Goal: Task Accomplishment & Management: Manage account settings

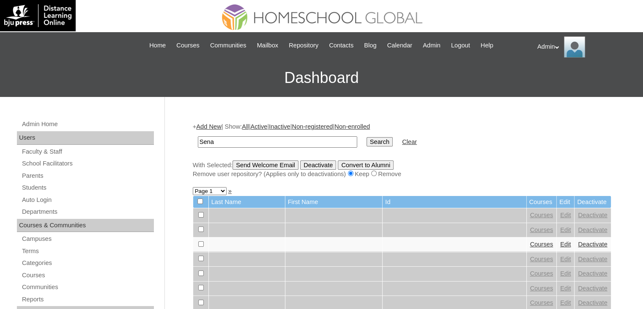
type input "Sena"
click at [367, 144] on input "Search" at bounding box center [380, 141] width 26 height 9
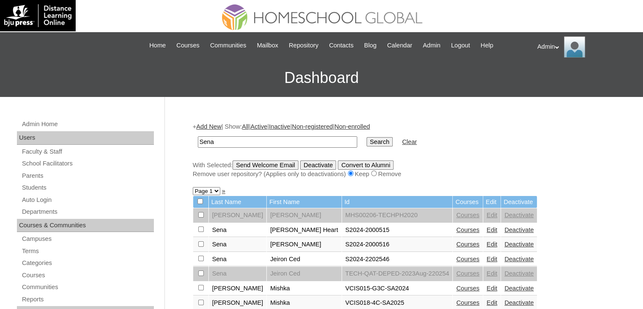
click at [487, 257] on link "Edit" at bounding box center [492, 258] width 11 height 7
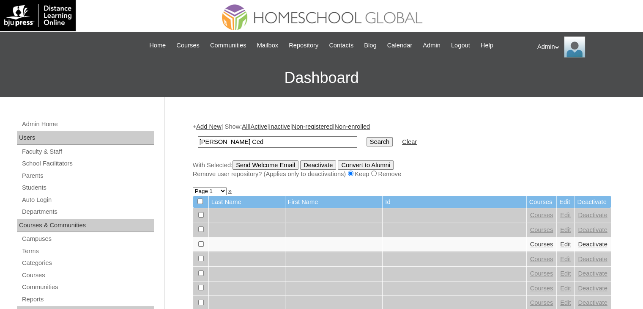
type input "jed Ced"
click at [367, 137] on input "Search" at bounding box center [380, 141] width 26 height 9
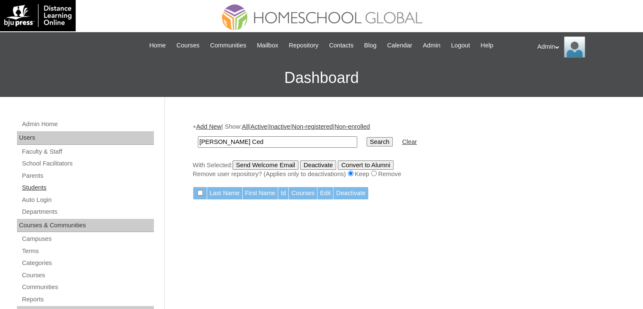
click at [40, 185] on link "Students" at bounding box center [87, 187] width 133 height 11
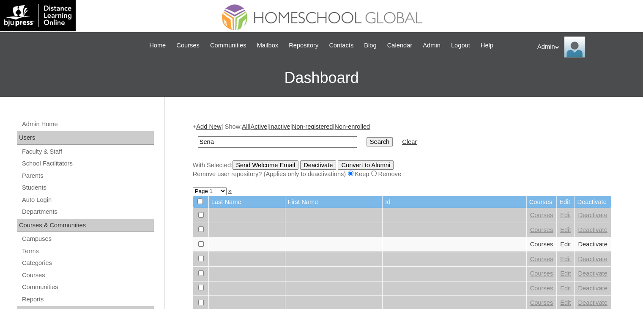
type input "Sena"
click at [367, 140] on input "Search" at bounding box center [380, 141] width 26 height 9
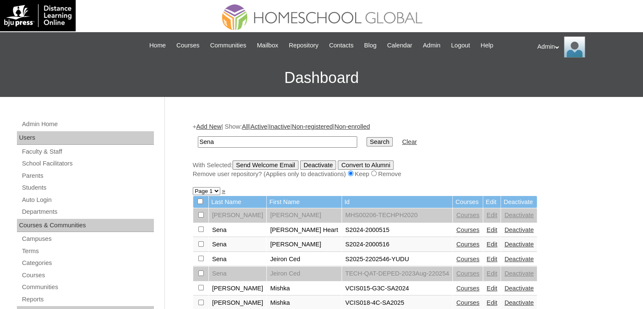
click at [456, 258] on link "Courses" at bounding box center [467, 258] width 23 height 7
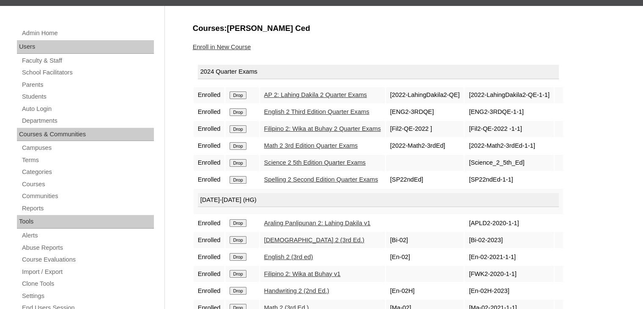
scroll to position [91, 0]
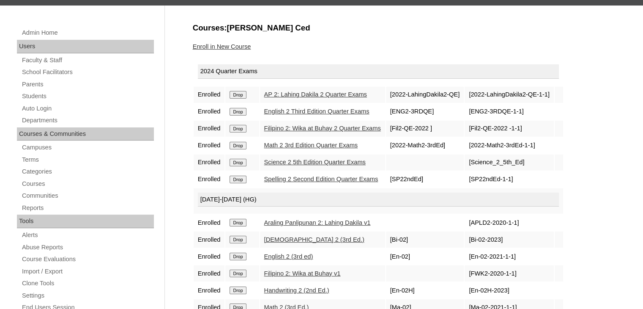
click at [242, 94] on input "Drop" at bounding box center [238, 95] width 16 height 8
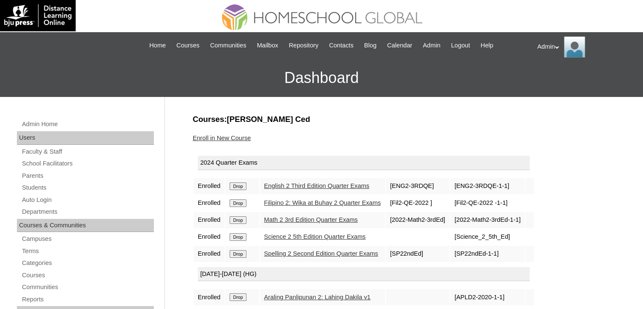
click at [235, 185] on input "Drop" at bounding box center [238, 186] width 16 height 8
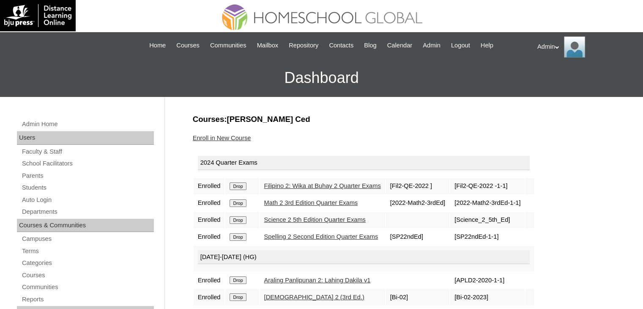
click at [244, 185] on input "Drop" at bounding box center [238, 186] width 16 height 8
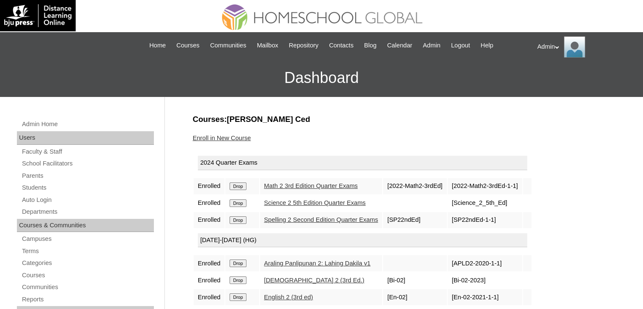
click at [244, 185] on input "Drop" at bounding box center [238, 186] width 16 height 8
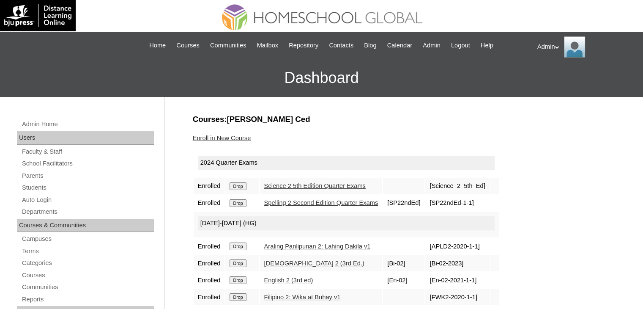
click at [244, 185] on input "Drop" at bounding box center [238, 186] width 16 height 8
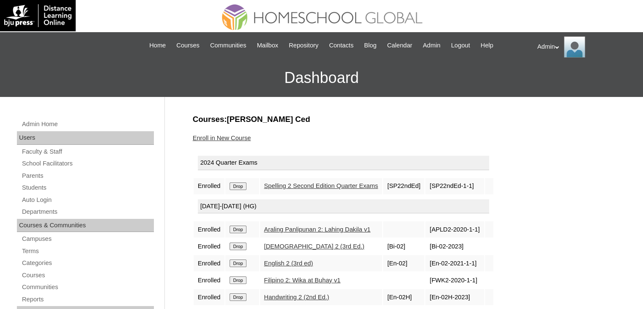
click at [244, 185] on input "Drop" at bounding box center [238, 186] width 16 height 8
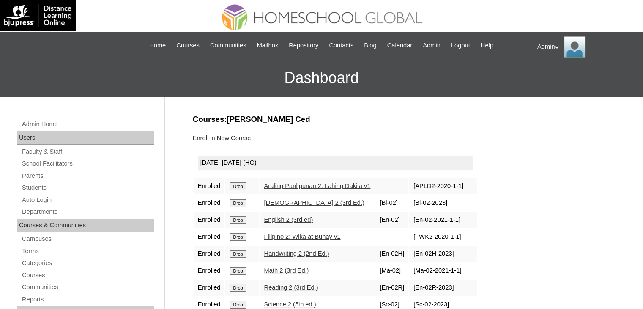
click at [244, 185] on input "Drop" at bounding box center [238, 186] width 16 height 8
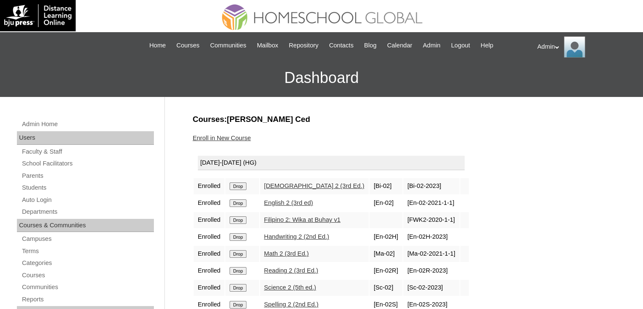
click at [244, 185] on input "Drop" at bounding box center [238, 186] width 16 height 8
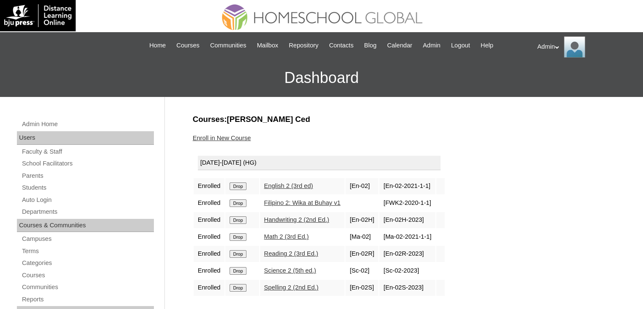
click at [244, 185] on input "Drop" at bounding box center [238, 186] width 16 height 8
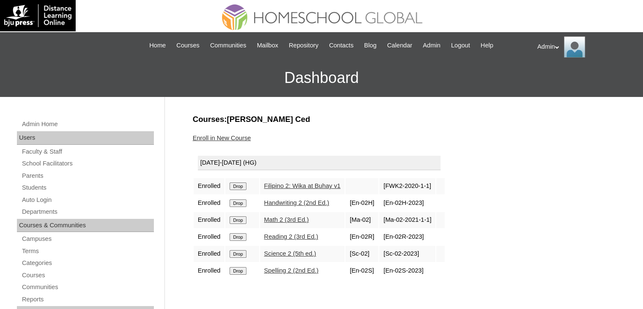
click at [244, 185] on input "Drop" at bounding box center [238, 186] width 16 height 8
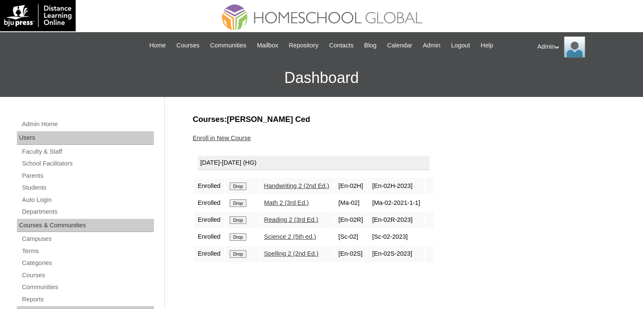
click at [244, 185] on input "Drop" at bounding box center [238, 186] width 16 height 8
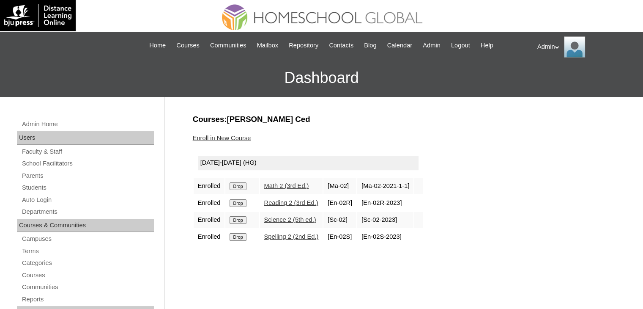
click at [244, 185] on input "Drop" at bounding box center [238, 186] width 16 height 8
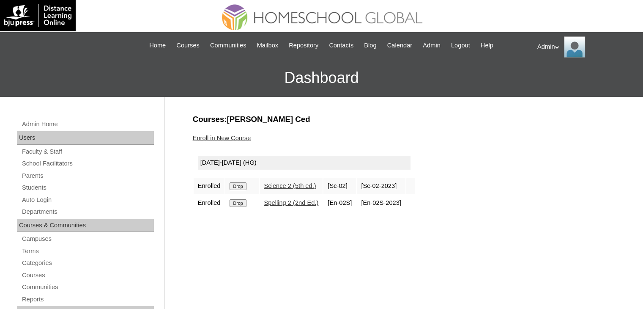
click at [244, 185] on input "Drop" at bounding box center [238, 186] width 16 height 8
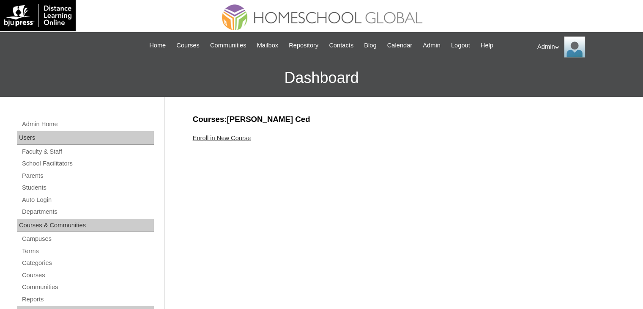
click at [242, 138] on link "Enroll in New Course" at bounding box center [222, 137] width 58 height 7
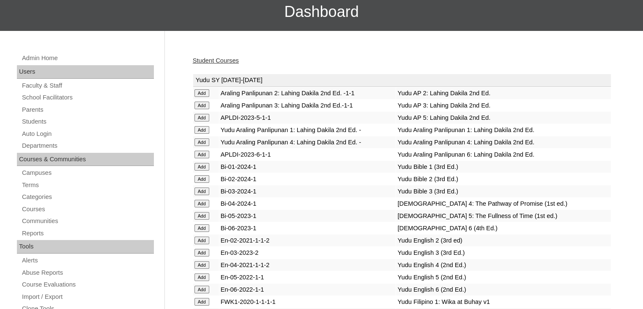
scroll to position [66, 0]
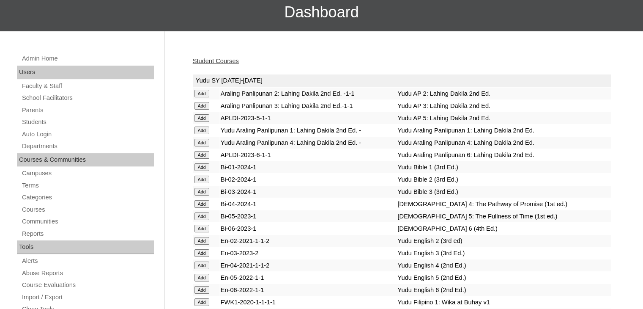
click at [203, 191] on input "Add" at bounding box center [202, 192] width 15 height 8
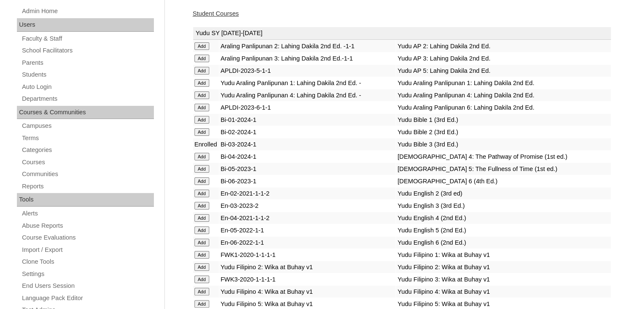
scroll to position [134, 0]
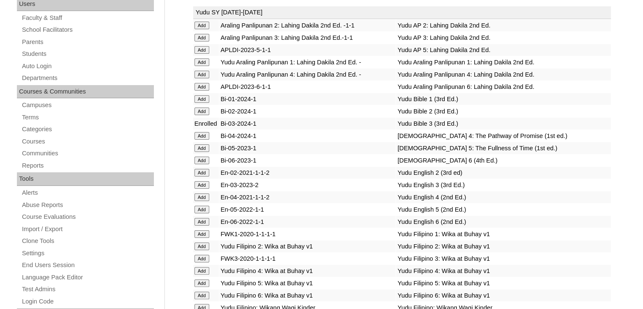
click at [203, 182] on input "Add" at bounding box center [202, 185] width 15 height 8
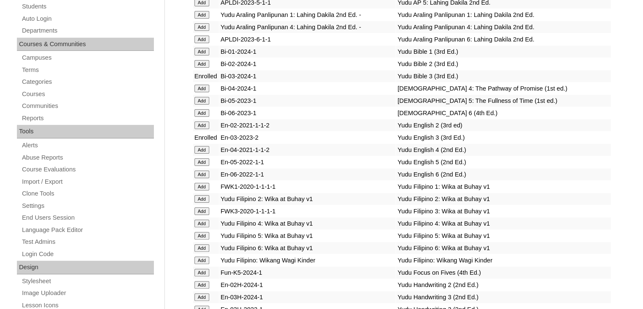
scroll to position [192, 0]
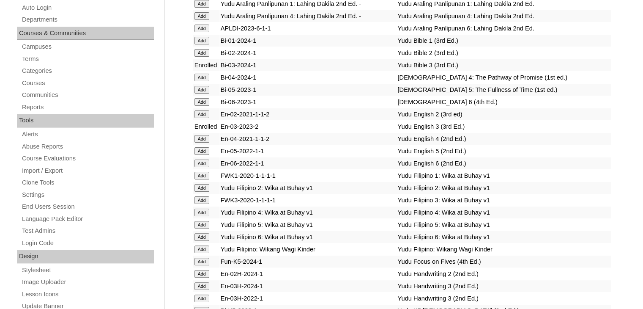
click at [199, 198] on input "Add" at bounding box center [202, 200] width 15 height 8
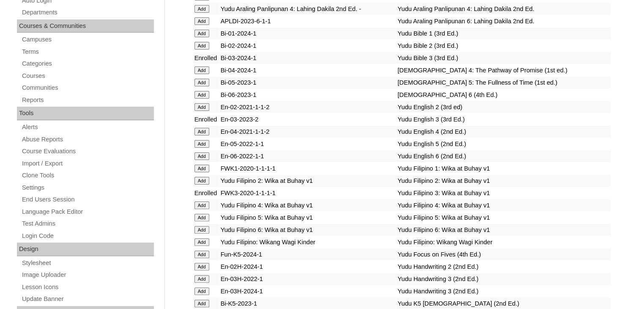
scroll to position [210, 0]
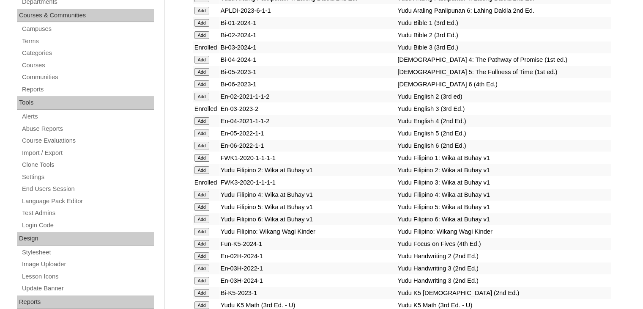
click at [200, 277] on input "Add" at bounding box center [202, 281] width 15 height 8
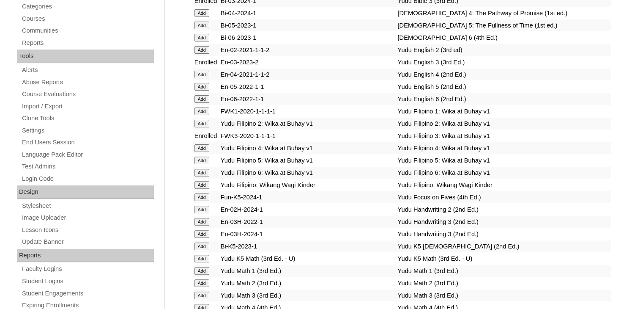
scroll to position [257, 0]
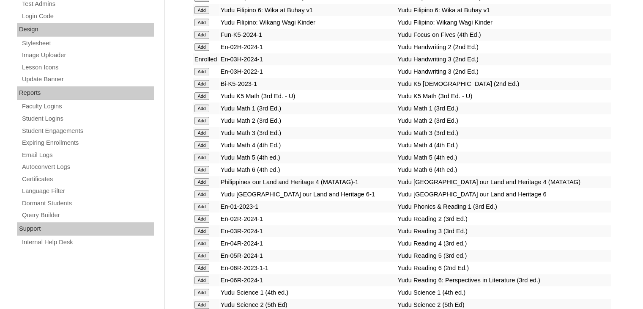
scroll to position [419, 0]
click at [202, 226] on input "Add" at bounding box center [202, 230] width 15 height 8
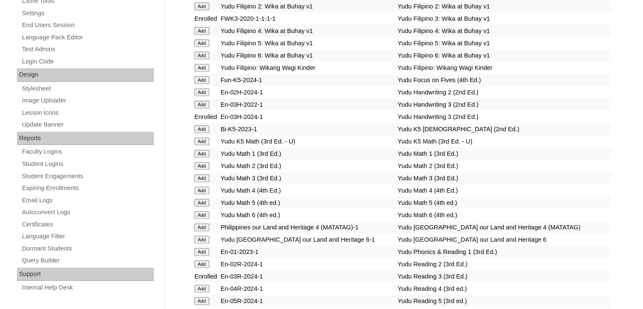
scroll to position [406, 0]
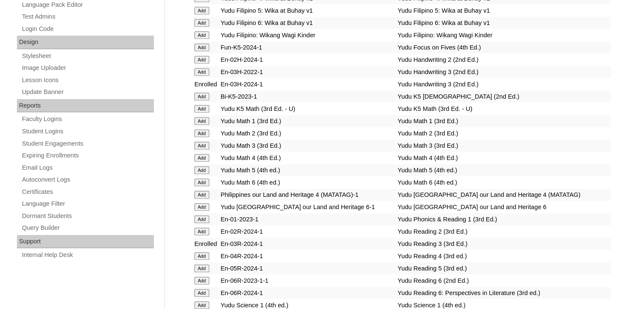
click at [207, 142] on input "Add" at bounding box center [202, 146] width 15 height 8
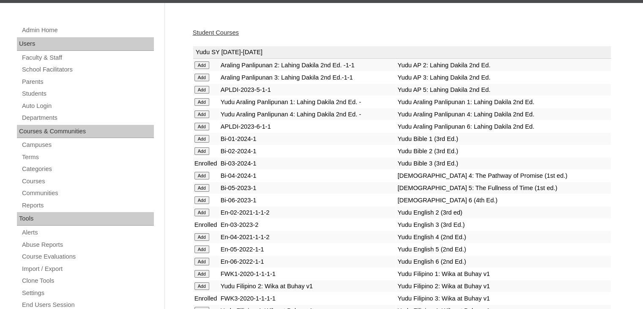
scroll to position [103, 0]
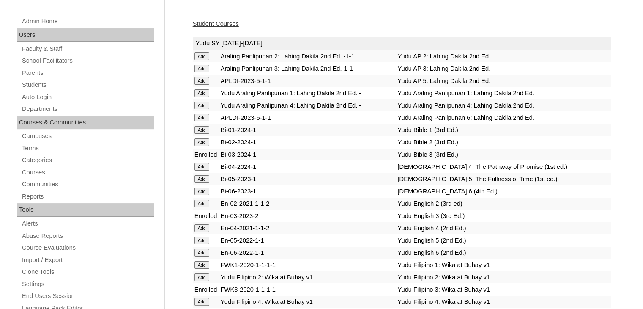
click at [200, 69] on input "Add" at bounding box center [202, 69] width 15 height 8
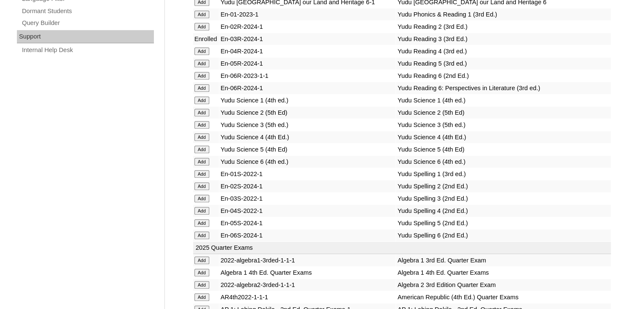
scroll to position [611, 0]
click at [203, 121] on input "Add" at bounding box center [202, 125] width 15 height 8
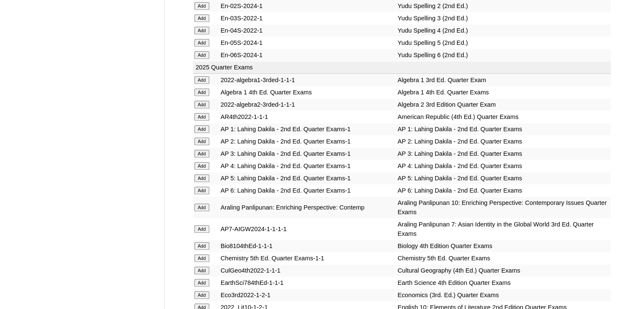
scroll to position [791, 0]
click at [205, 14] on input "Add" at bounding box center [202, 18] width 15 height 8
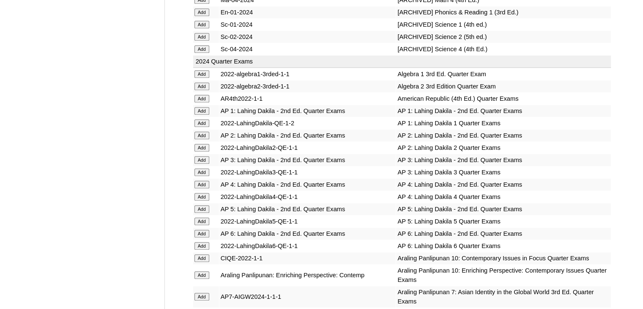
scroll to position [3989, 0]
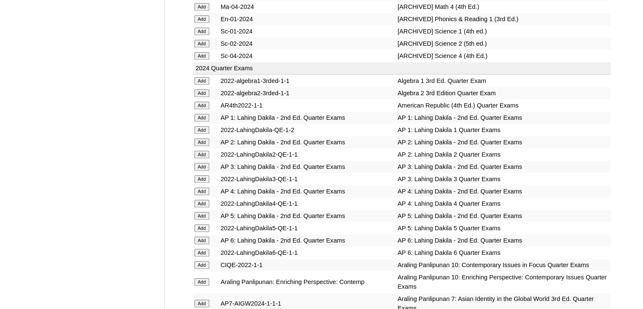
click at [200, 179] on input "Add" at bounding box center [202, 179] width 15 height 8
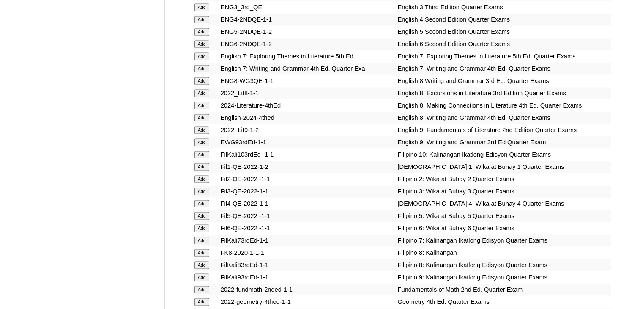
scroll to position [4424, 0]
click at [200, 8] on input "Add" at bounding box center [202, 8] width 15 height 8
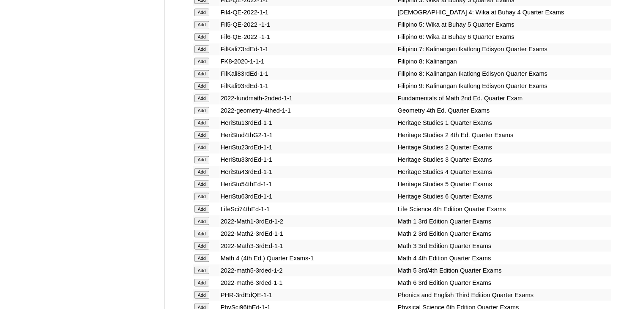
scroll to position [4616, 0]
click at [203, 4] on input "Add" at bounding box center [202, 0] width 15 height 8
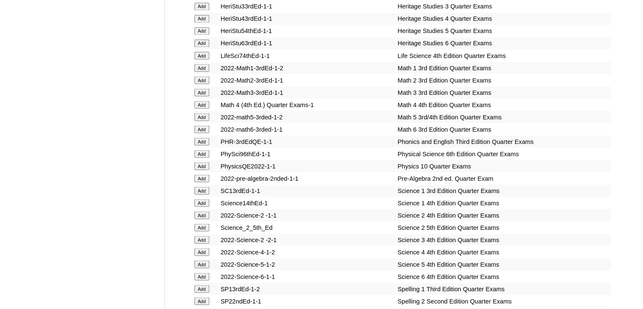
scroll to position [4769, 0]
click at [198, 10] on input "Add" at bounding box center [202, 6] width 15 height 8
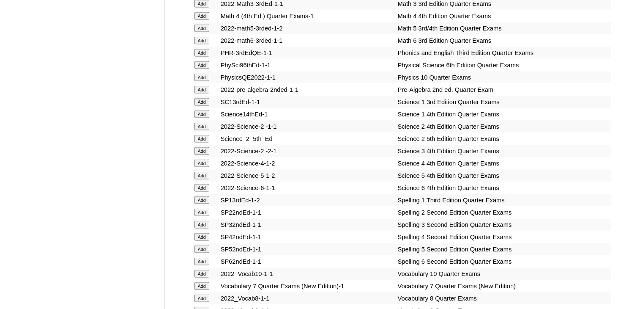
scroll to position [4858, 0]
click at [201, 6] on input "Add" at bounding box center [202, 4] width 15 height 8
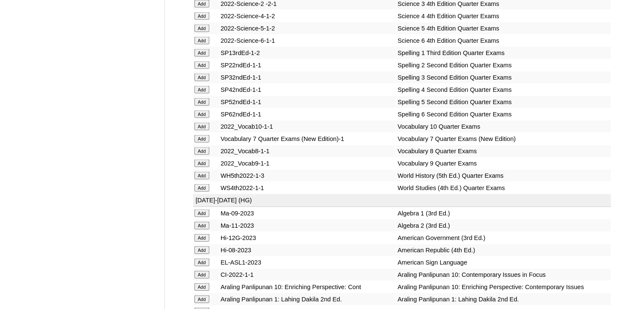
scroll to position [4997, 0]
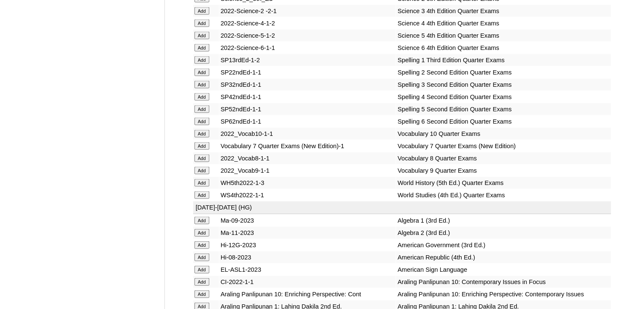
click at [200, 15] on input "Add" at bounding box center [202, 11] width 15 height 8
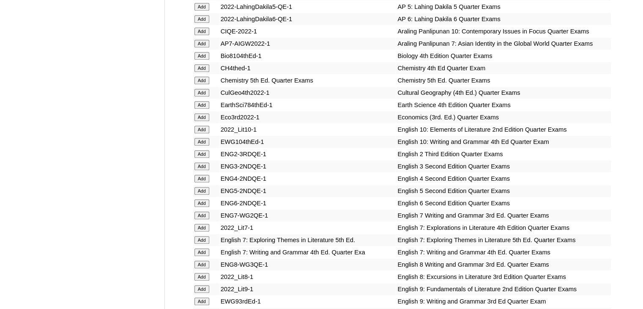
scroll to position [7215, 0]
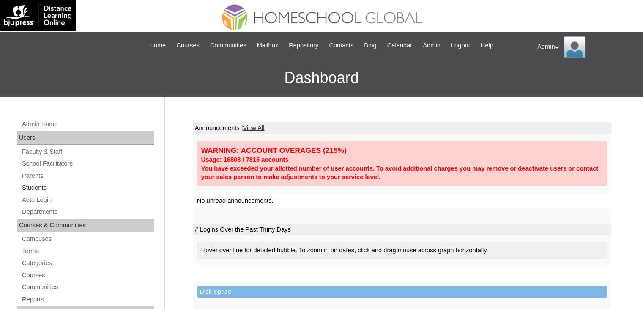
click at [42, 183] on link "Students" at bounding box center [87, 187] width 133 height 11
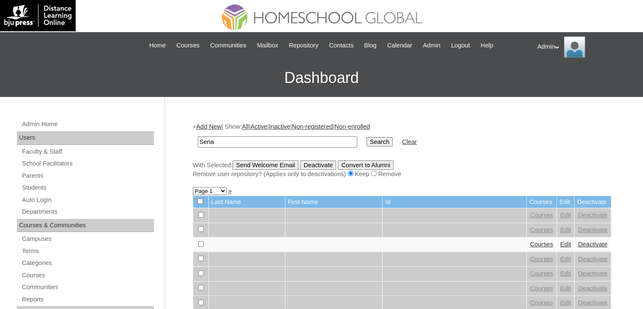
type input "Sena"
click at [367, 142] on input "Search" at bounding box center [380, 141] width 26 height 9
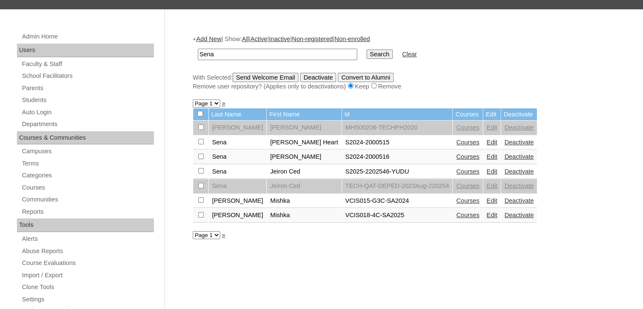
scroll to position [113, 0]
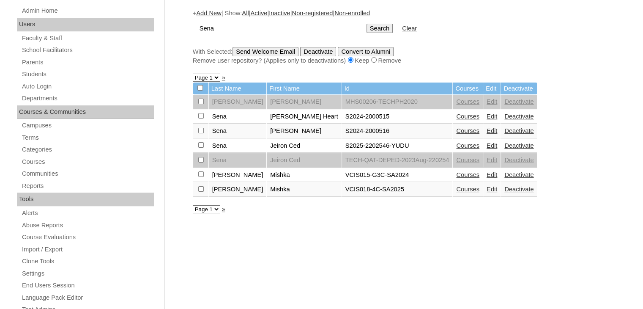
click at [456, 144] on link "Courses" at bounding box center [467, 145] width 23 height 7
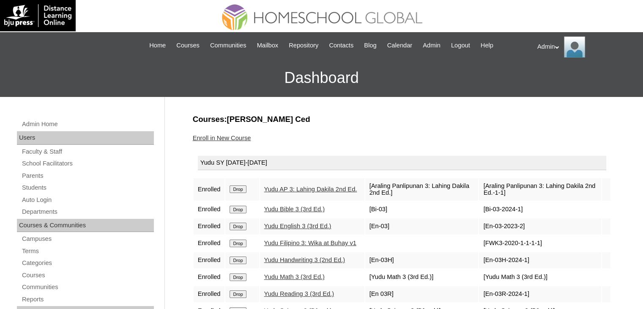
click at [383, 136] on div "Enroll in New Course" at bounding box center [402, 138] width 419 height 9
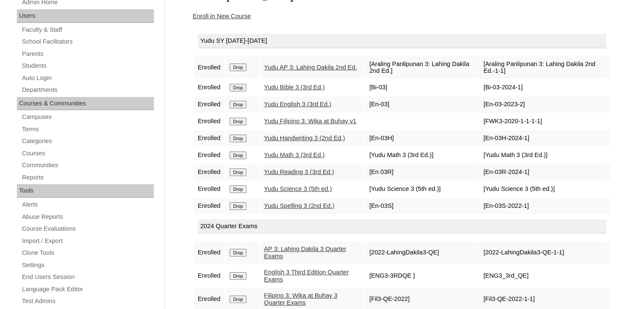
scroll to position [121, 0]
click at [29, 63] on link "Students" at bounding box center [87, 66] width 133 height 11
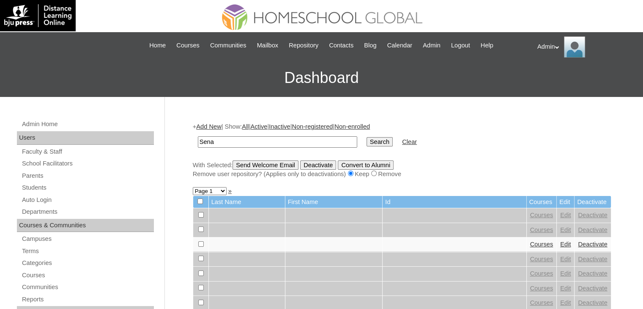
type input "Sena"
click at [367, 142] on input "Search" at bounding box center [380, 141] width 26 height 9
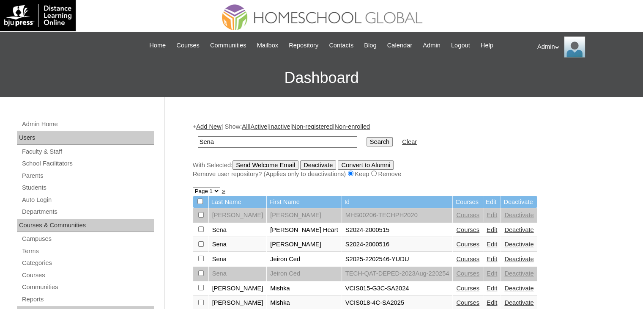
click at [487, 231] on link "Edit" at bounding box center [492, 229] width 11 height 7
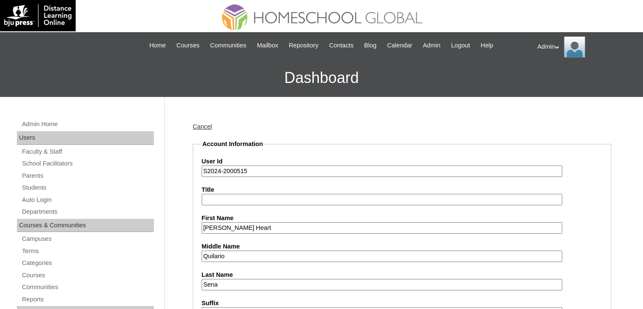
click at [217, 172] on input "S2024-2000515" at bounding box center [382, 170] width 361 height 11
type input "S2025-2000515"
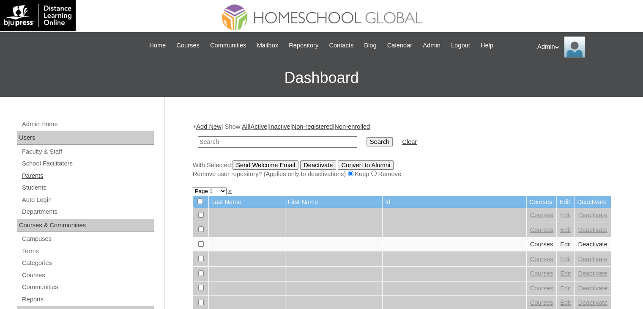
click at [47, 179] on link "Parents" at bounding box center [87, 175] width 133 height 11
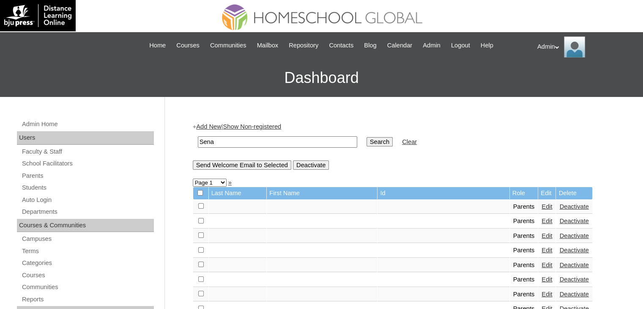
type input "Sena"
click at [367, 143] on input "Search" at bounding box center [380, 141] width 26 height 9
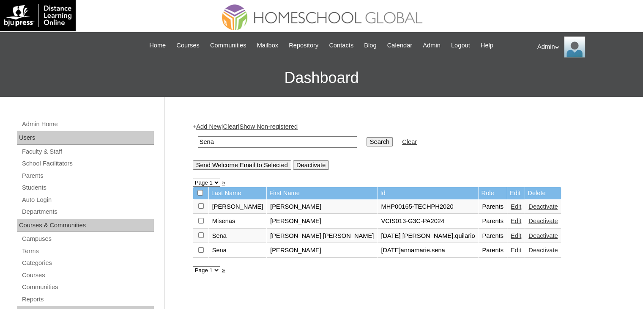
click at [511, 236] on link "Edit" at bounding box center [516, 235] width 11 height 7
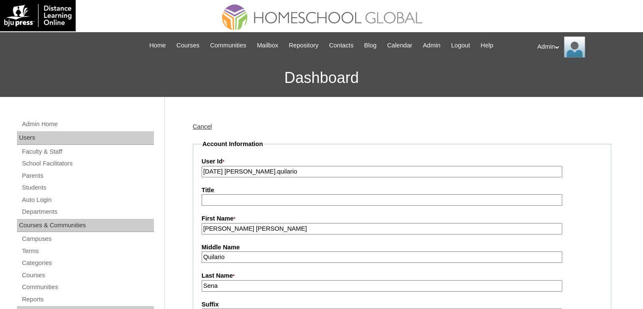
click at [217, 167] on input "2023 Aug 12 anna.quilario" at bounding box center [382, 171] width 361 height 11
click at [290, 170] on input "2024 Aug 12 anna.quilario" at bounding box center [382, 171] width 361 height 11
drag, startPoint x: 290, startPoint y: 170, endPoint x: 216, endPoint y: 166, distance: 73.7
click at [216, 166] on input "2024 Aug 12 anna.quilario" at bounding box center [382, 171] width 361 height 11
paste input "2000516"
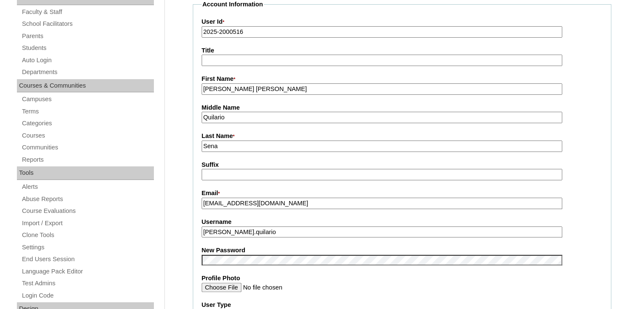
scroll to position [162, 0]
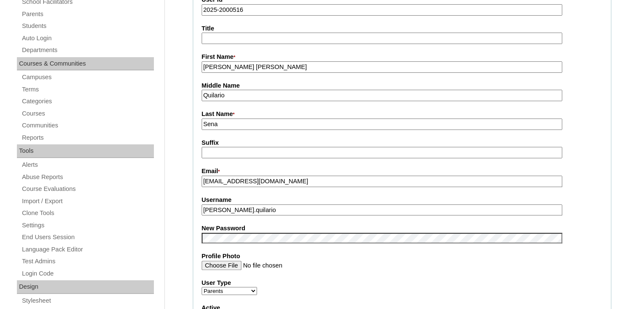
type input "2025-2000516"
click at [316, 275] on fieldset "Account Information User Id * 2025-2000516 Title First Name * Anna Marie Middle…" at bounding box center [402, 231] width 419 height 506
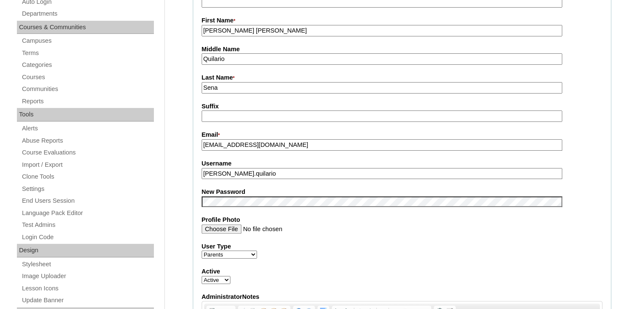
scroll to position [197, 0]
click at [218, 170] on input "anna.quilario" at bounding box center [382, 173] width 361 height 11
click at [273, 169] on input "annamar.quilario" at bounding box center [382, 173] width 361 height 11
click at [263, 171] on input "annamar.sena" at bounding box center [382, 173] width 361 height 11
click at [263, 171] on input "anna.quilario" at bounding box center [382, 173] width 361 height 11
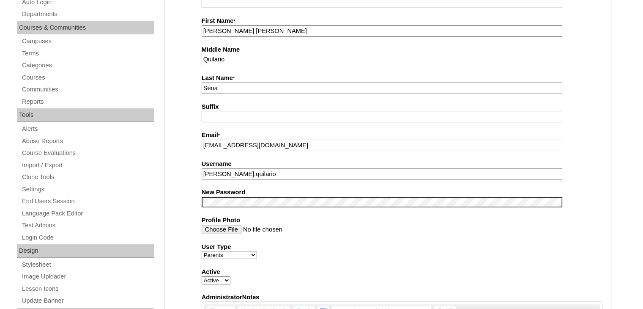
type input "anna.quilario"
click at [403, 244] on label "User Type" at bounding box center [402, 246] width 401 height 9
click at [257, 251] on select "Faculty Staff Student Parents School Facilitators" at bounding box center [229, 255] width 55 height 8
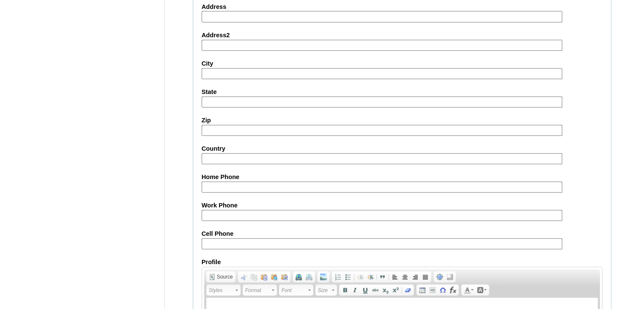
scroll to position [795, 0]
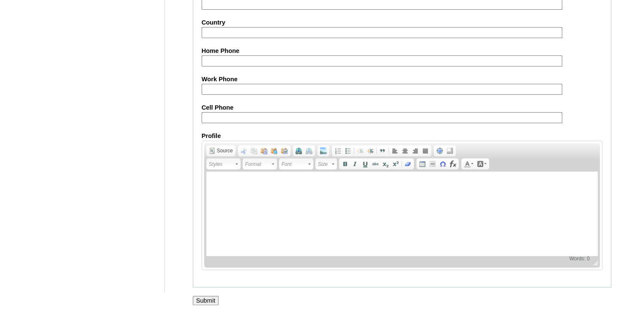
click at [206, 298] on input "Submit" at bounding box center [206, 300] width 26 height 9
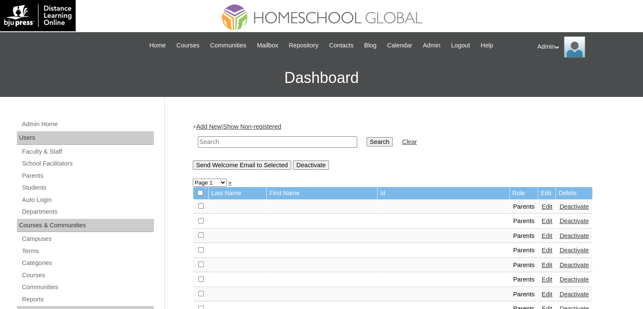
click at [292, 143] on input "text" at bounding box center [277, 141] width 159 height 11
type input "Sena"
click at [367, 142] on input "Search" at bounding box center [380, 141] width 26 height 9
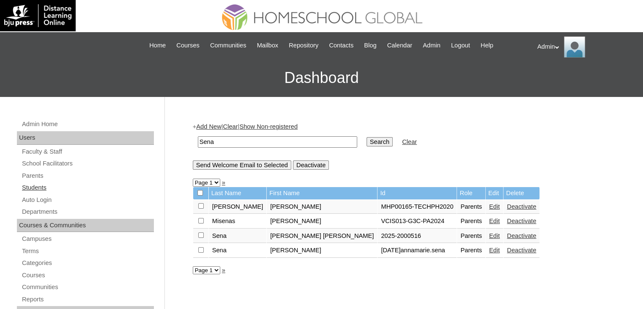
click at [42, 185] on link "Students" at bounding box center [87, 187] width 133 height 11
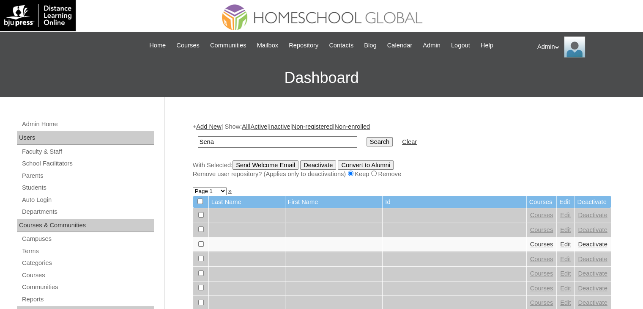
type input "Sena"
click at [367, 141] on input "Search" at bounding box center [380, 141] width 26 height 9
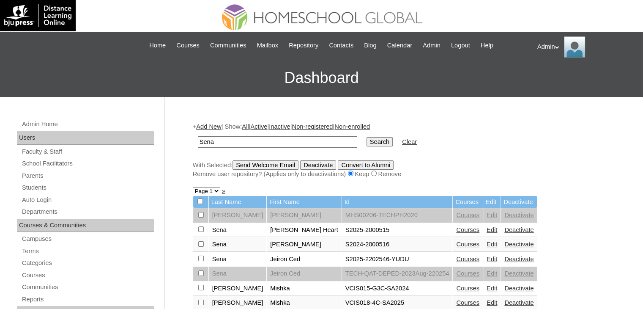
click at [487, 242] on link "Edit" at bounding box center [492, 244] width 11 height 7
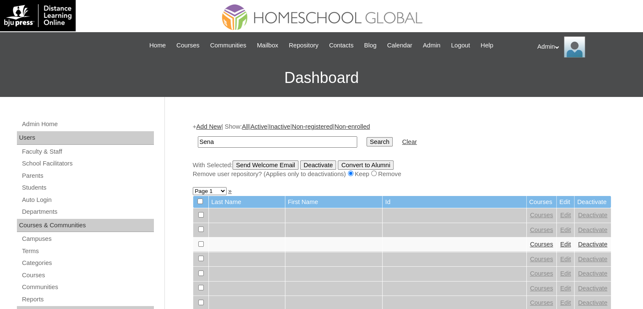
type input "Sena"
click at [367, 138] on input "Search" at bounding box center [380, 141] width 26 height 9
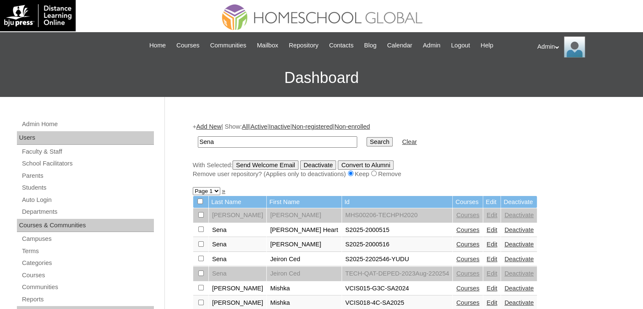
click at [456, 244] on link "Courses" at bounding box center [467, 244] width 23 height 7
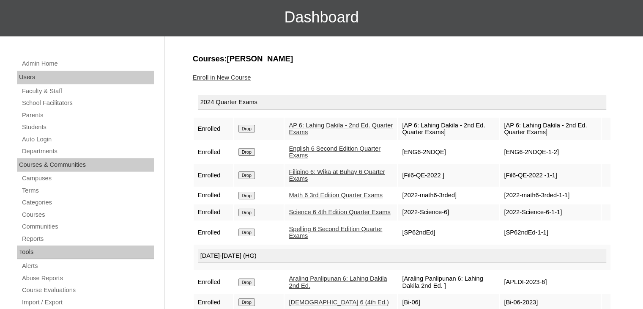
scroll to position [61, 0]
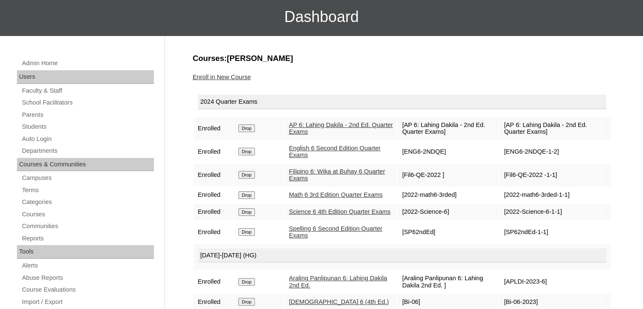
click at [252, 128] on input "Drop" at bounding box center [246, 128] width 16 height 8
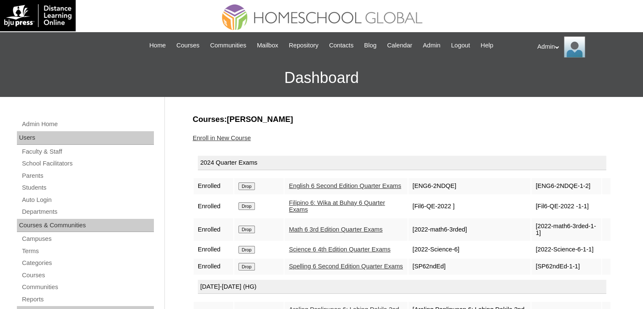
click at [251, 187] on input "Drop" at bounding box center [246, 186] width 16 height 8
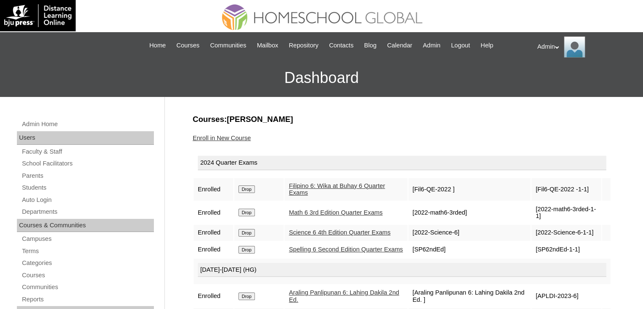
click at [251, 187] on input "Drop" at bounding box center [246, 189] width 16 height 8
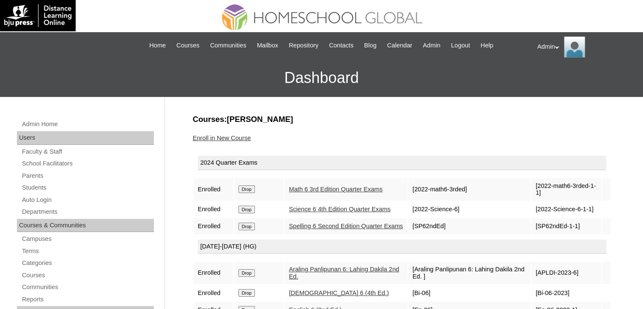
click at [251, 187] on input "Drop" at bounding box center [246, 189] width 16 height 8
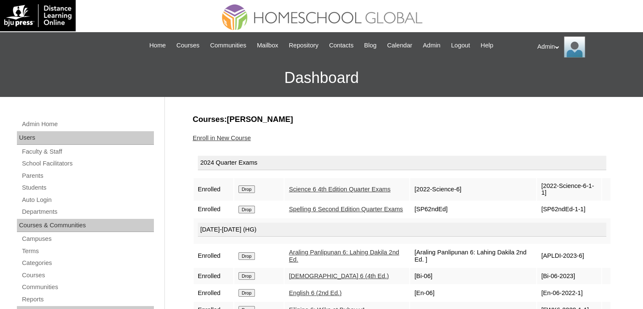
click at [251, 187] on input "Drop" at bounding box center [246, 189] width 16 height 8
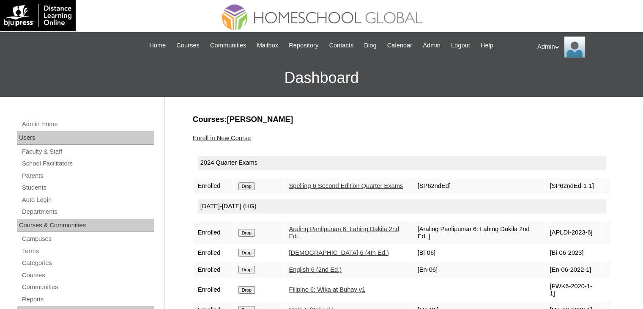
click at [251, 187] on input "Drop" at bounding box center [246, 186] width 16 height 8
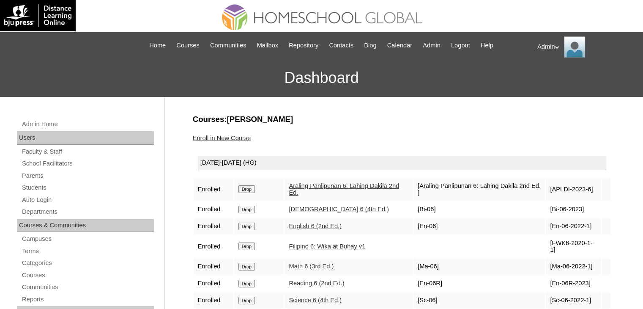
click at [251, 187] on input "Drop" at bounding box center [246, 189] width 16 height 8
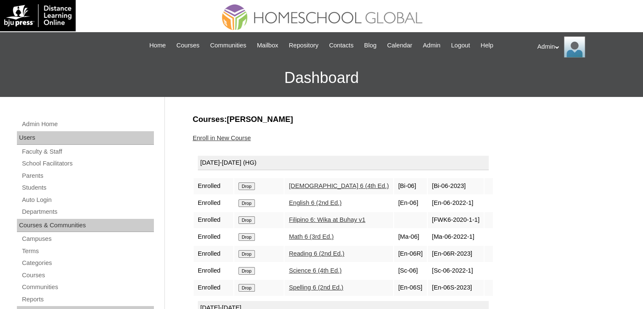
click at [251, 187] on input "Drop" at bounding box center [246, 186] width 16 height 8
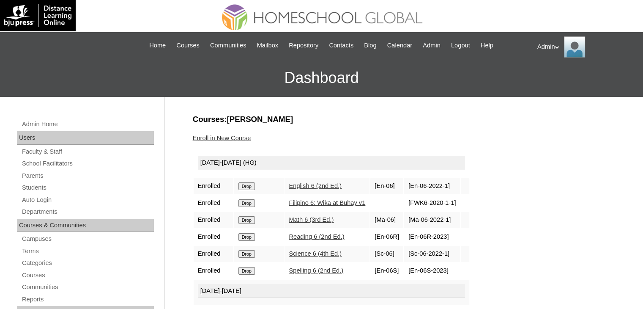
click at [251, 187] on input "Drop" at bounding box center [246, 186] width 16 height 8
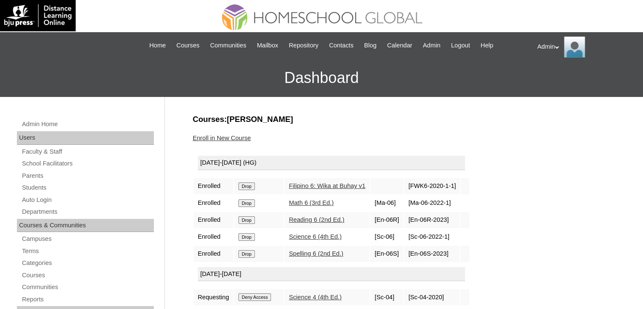
click at [251, 187] on input "Drop" at bounding box center [246, 186] width 16 height 8
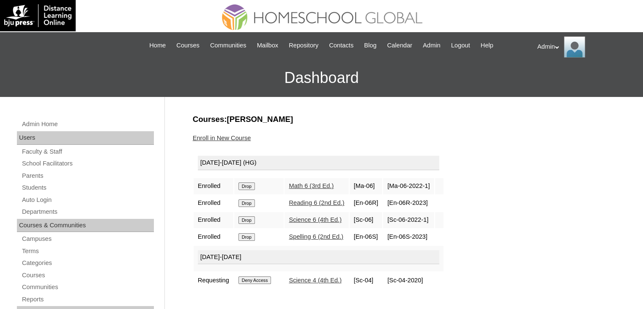
click at [251, 187] on input "Drop" at bounding box center [246, 186] width 16 height 8
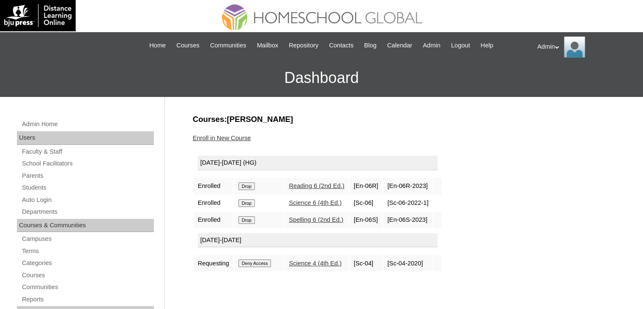
click at [250, 182] on input "Drop" at bounding box center [246, 186] width 16 height 8
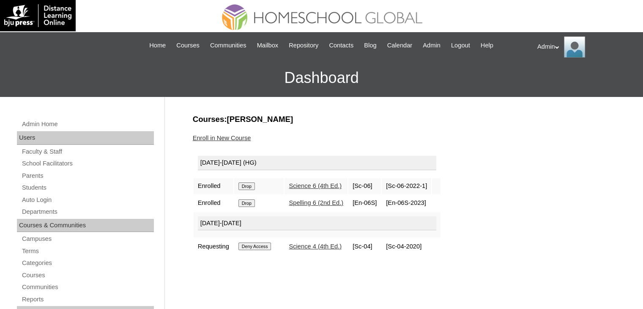
click at [249, 183] on input "Drop" at bounding box center [246, 186] width 16 height 8
click at [249, 187] on input "Drop" at bounding box center [246, 186] width 16 height 8
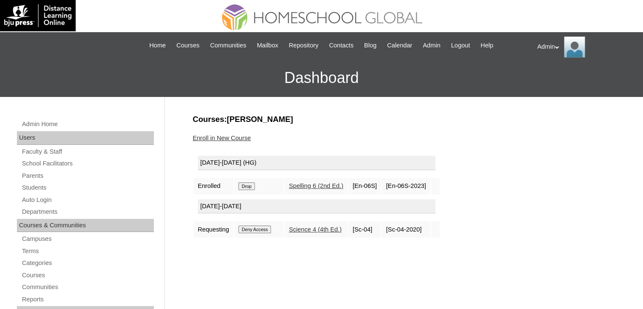
click at [251, 185] on input "Drop" at bounding box center [246, 186] width 16 height 8
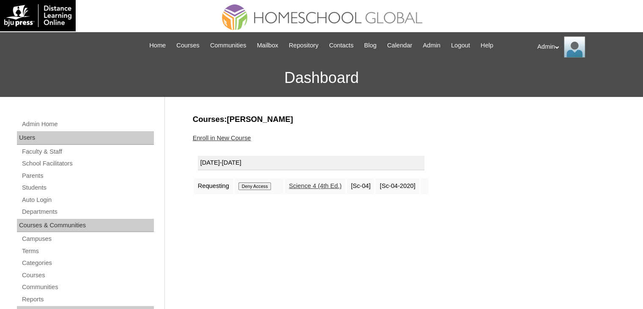
click at [262, 185] on input "Deny Access" at bounding box center [254, 186] width 33 height 8
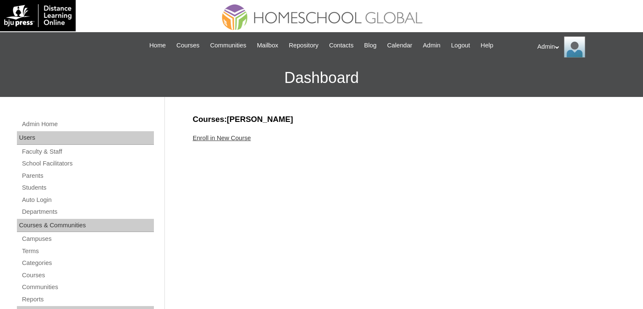
click at [243, 138] on link "Enroll in New Course" at bounding box center [222, 137] width 58 height 7
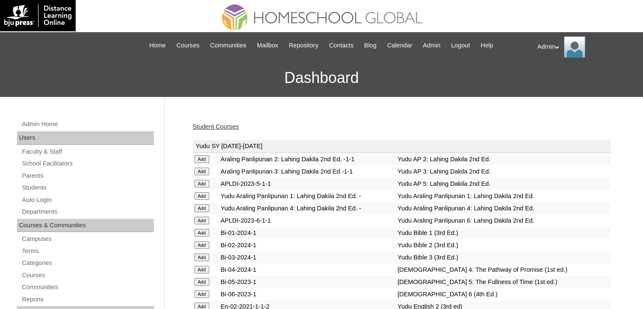
scroll to position [2344, 0]
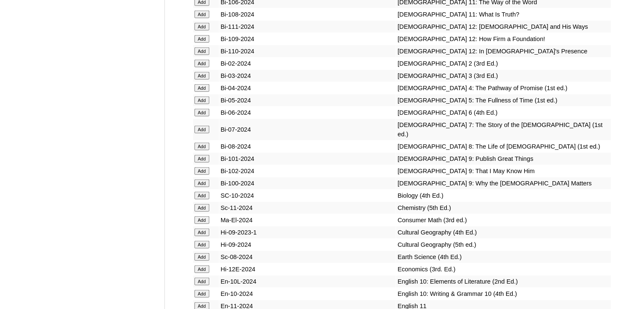
click at [205, 133] on input "Add" at bounding box center [202, 130] width 15 height 8
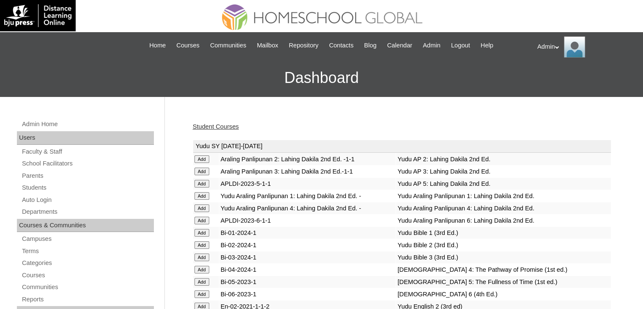
scroll to position [1046, 0]
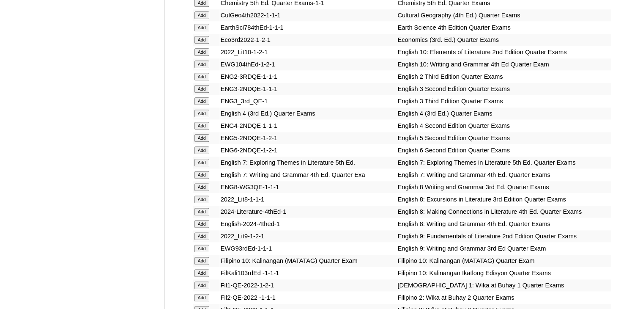
click at [201, 159] on input "Add" at bounding box center [202, 163] width 15 height 8
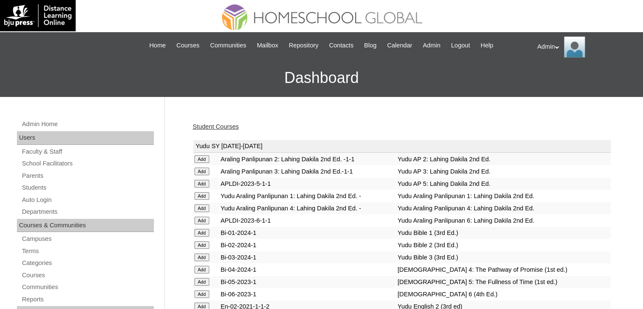
scroll to position [1046, 0]
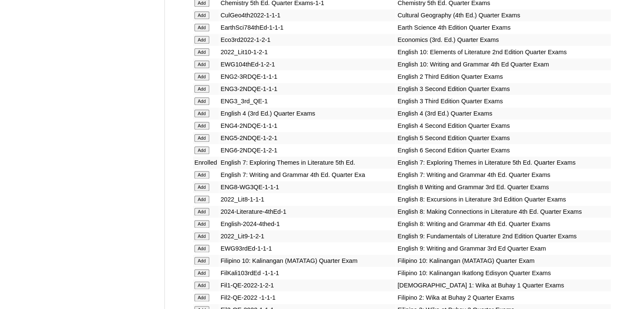
click at [202, 171] on input "Add" at bounding box center [202, 175] width 15 height 8
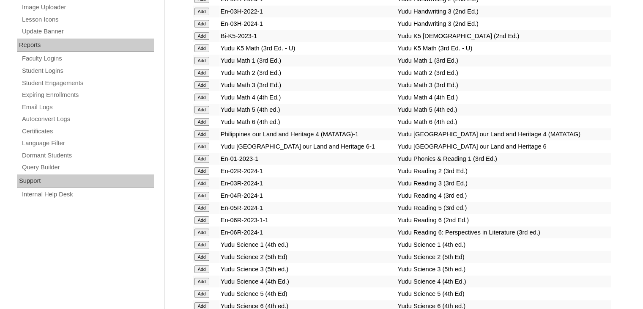
scroll to position [3465, 0]
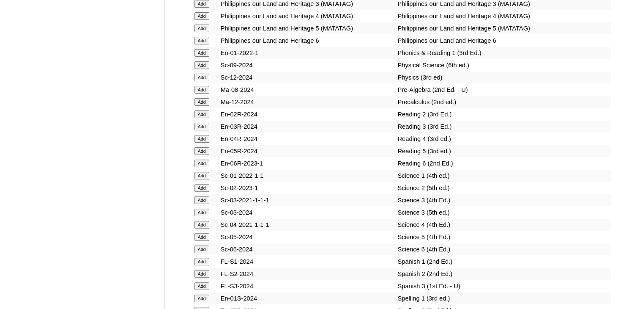
click at [196, 153] on input "Add" at bounding box center [202, 151] width 15 height 8
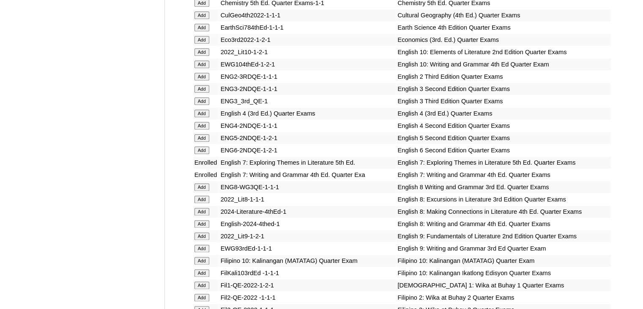
scroll to position [2625, 0]
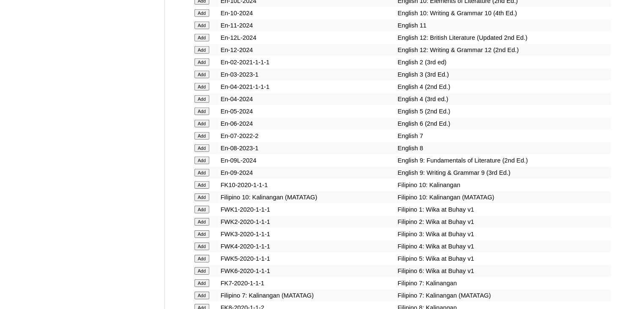
click at [196, 140] on input "Add" at bounding box center [202, 136] width 15 height 8
click at [201, 140] on input "Add" at bounding box center [202, 136] width 15 height 8
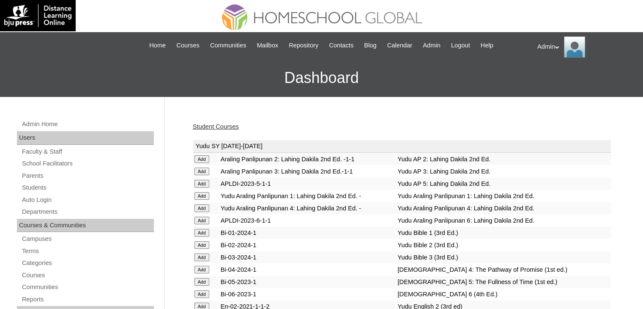
scroll to position [912, 0]
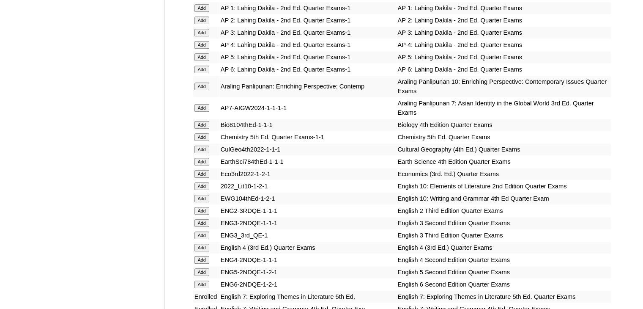
click at [202, 158] on input "Add" at bounding box center [202, 162] width 15 height 8
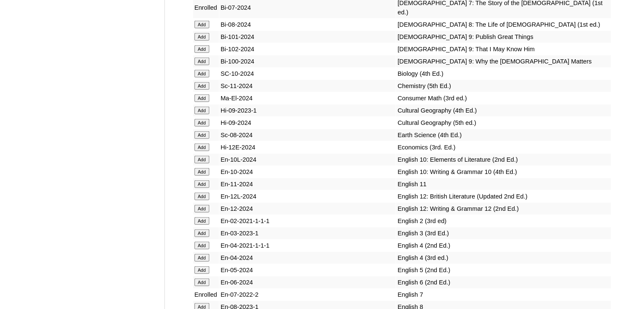
click at [202, 139] on input "Add" at bounding box center [202, 135] width 15 height 8
